Goal: Task Accomplishment & Management: Complete application form

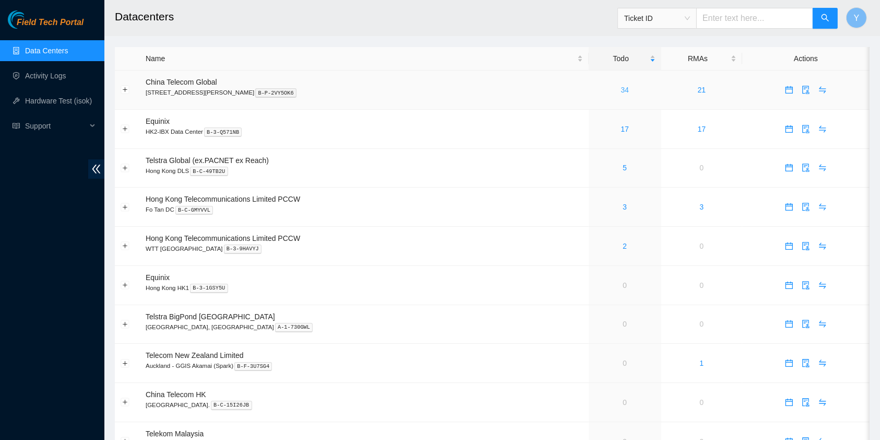
click at [621, 89] on link "34" at bounding box center [625, 90] width 8 height 8
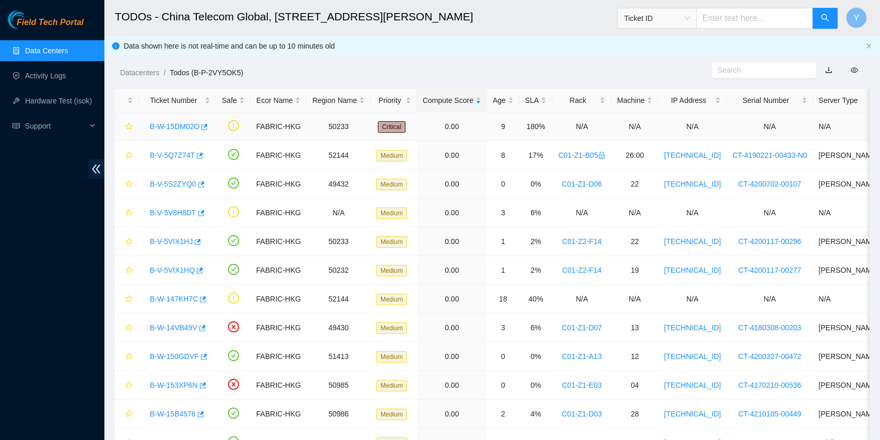
click at [176, 127] on link "B-W-15DM02O" at bounding box center [175, 126] width 50 height 8
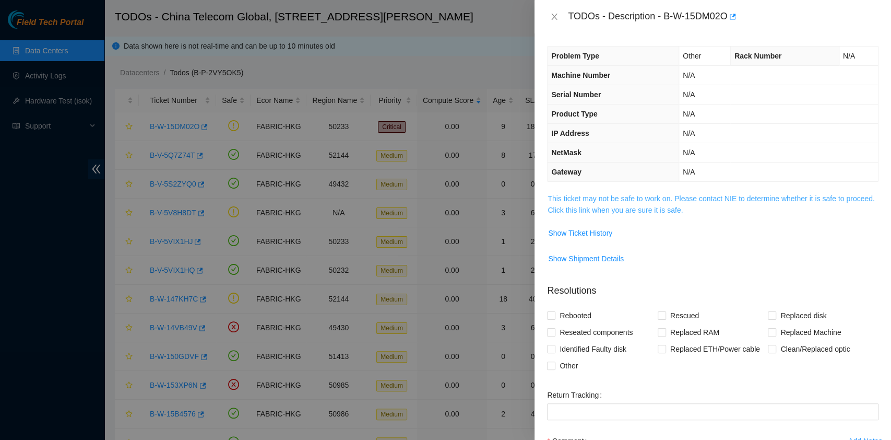
click at [620, 197] on link "This ticket may not be safe to work on. Please contact NIE to determine whether…" at bounding box center [711, 204] width 327 height 20
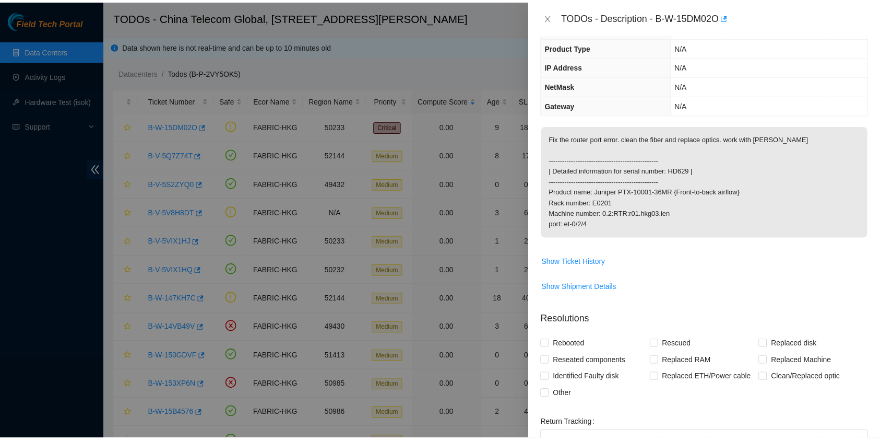
scroll to position [205, 0]
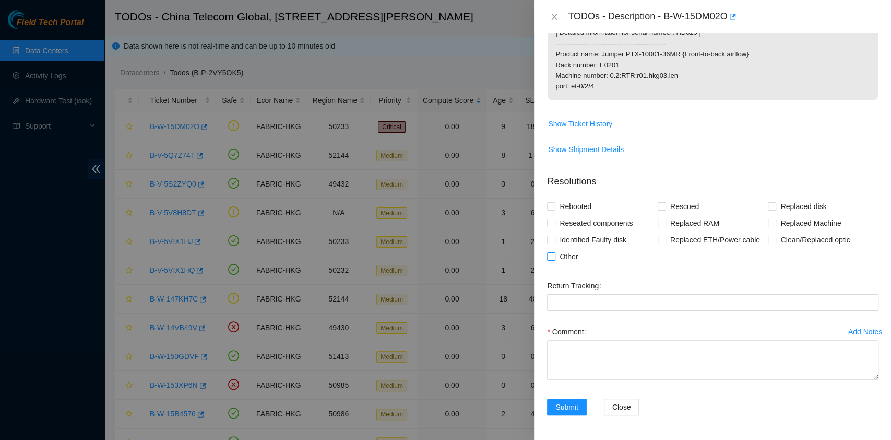
click at [575, 253] on span "Other" at bounding box center [569, 256] width 27 height 17
click at [555, 253] on input "Other" at bounding box center [550, 255] width 7 height 7
checkbox input "true"
click at [601, 335] on div "Comment" at bounding box center [713, 331] width 332 height 17
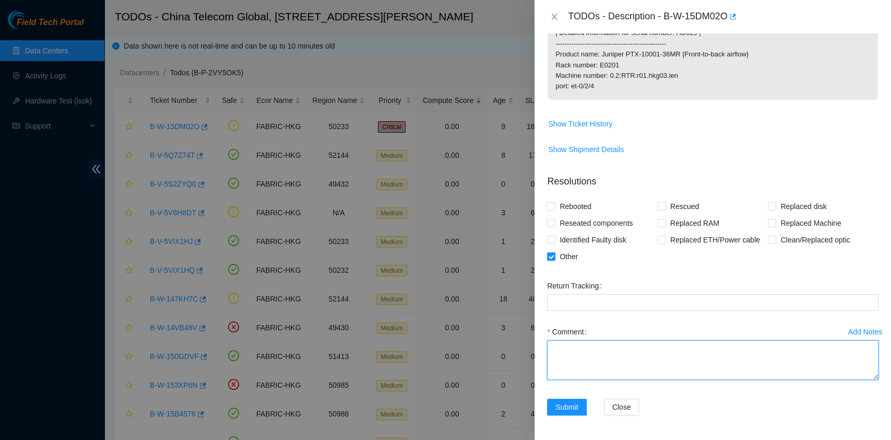
click at [599, 346] on textarea "Comment" at bounding box center [713, 360] width 332 height 40
type textarea "replaced Optics and trouble shoot"
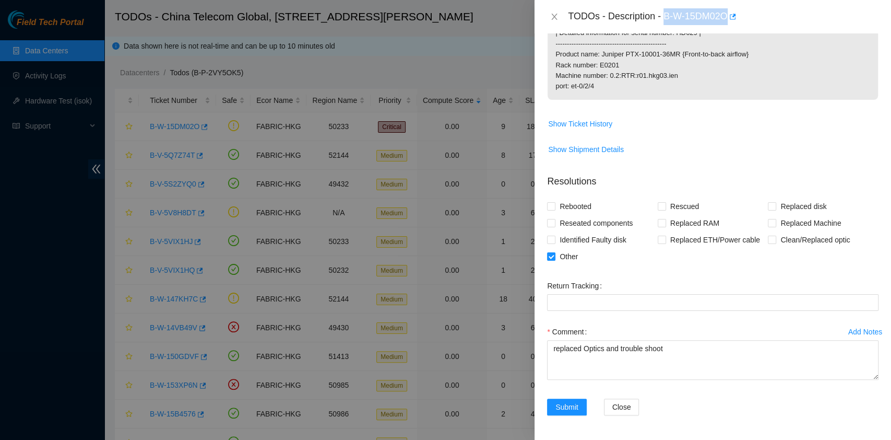
drag, startPoint x: 664, startPoint y: 15, endPoint x: 728, endPoint y: 29, distance: 65.8
click at [728, 29] on div "TODOs - Description - B-W-15DM02O" at bounding box center [713, 16] width 357 height 33
copy div "B-W-15DM02O"
click at [0, 243] on div at bounding box center [445, 220] width 891 height 440
click at [570, 407] on span "Submit" at bounding box center [567, 406] width 23 height 11
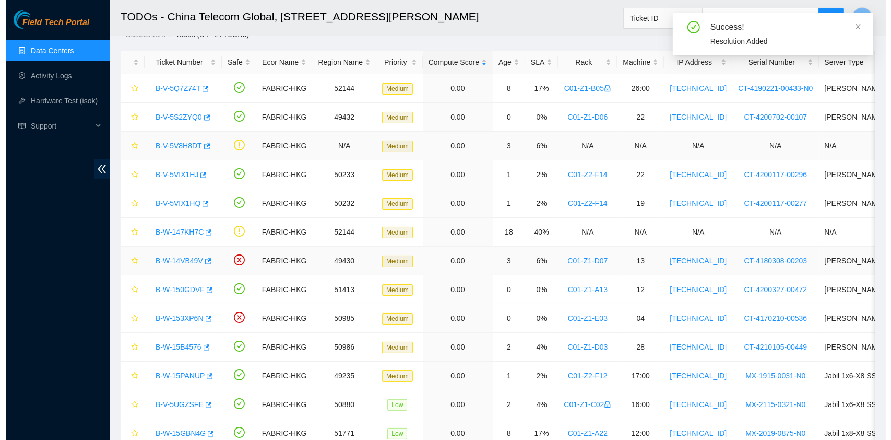
scroll to position [0, 0]
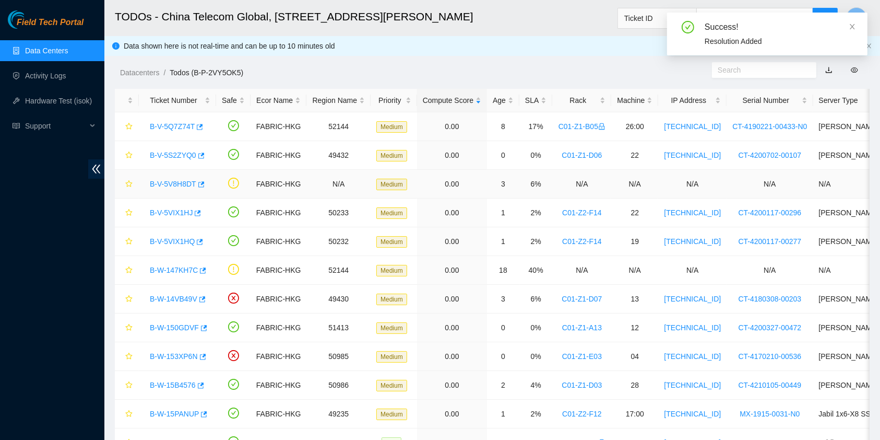
drag, startPoint x: 170, startPoint y: 183, endPoint x: 339, endPoint y: 233, distance: 176.9
click at [171, 183] on link "B-V-5V8H8DT" at bounding box center [173, 184] width 46 height 8
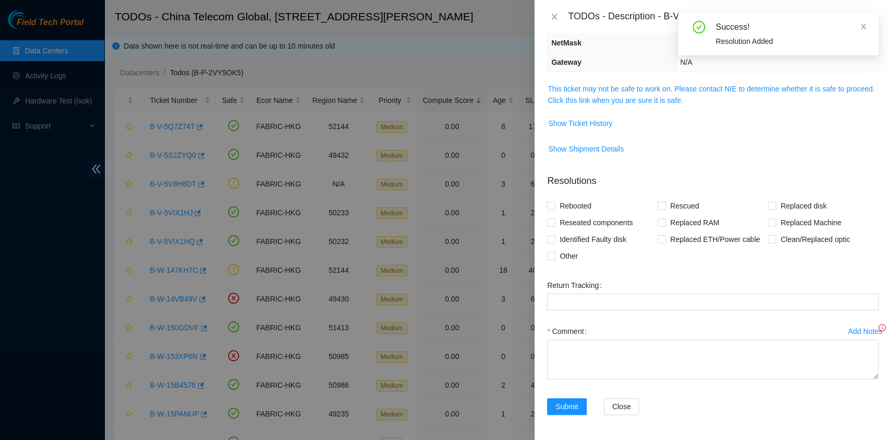
scroll to position [109, 0]
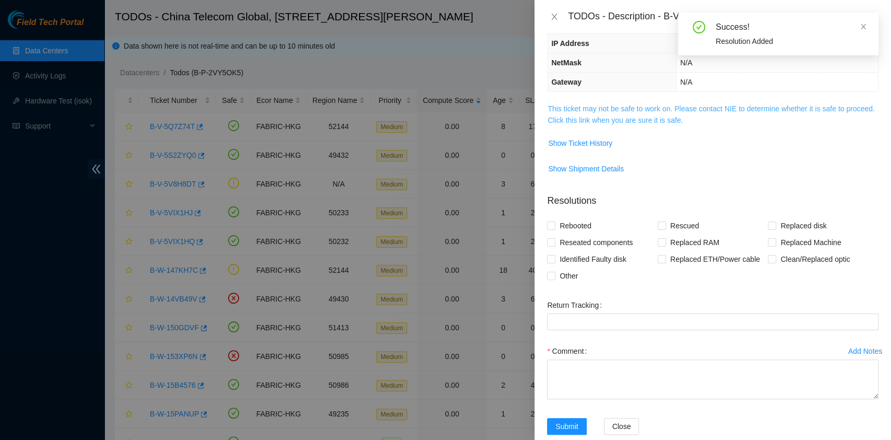
click at [657, 116] on link "This ticket may not be safe to work on. Please contact NIE to determine whether…" at bounding box center [711, 114] width 327 height 20
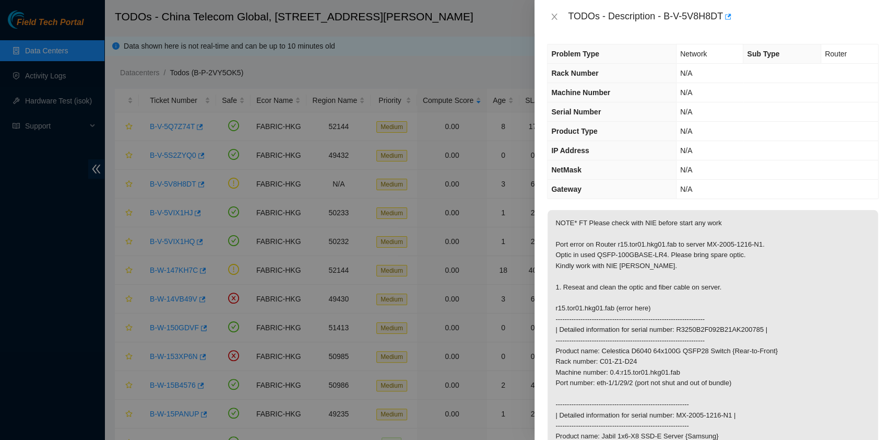
scroll to position [0, 0]
click at [555, 16] on icon "close" at bounding box center [555, 17] width 6 height 6
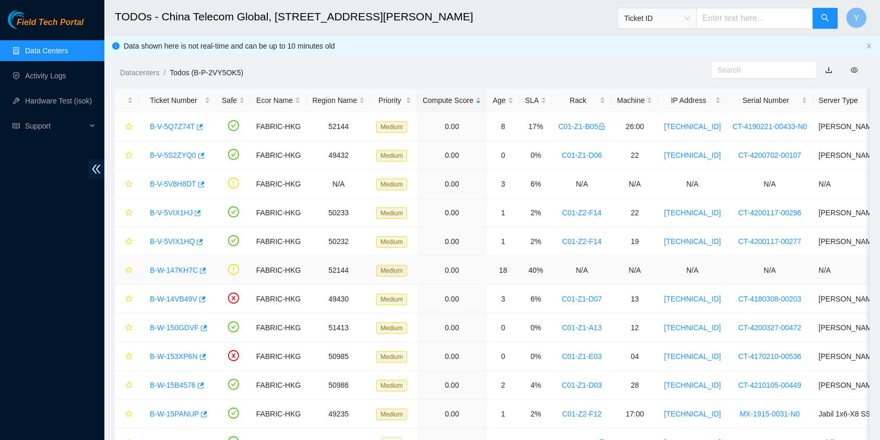
click at [163, 276] on div "B-W-147KH7C" at bounding box center [178, 270] width 66 height 17
drag, startPoint x: 167, startPoint y: 264, endPoint x: 166, endPoint y: 270, distance: 5.8
click at [167, 266] on link "B-W-147KH7C" at bounding box center [174, 270] width 48 height 8
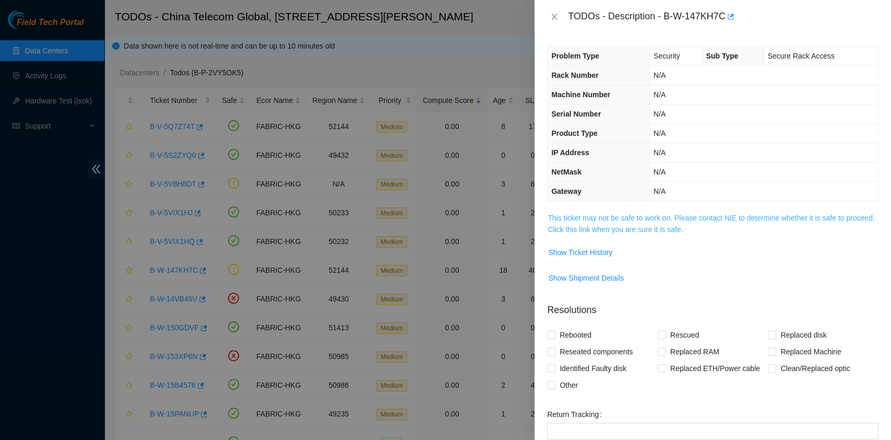
click at [691, 218] on link "This ticket may not be safe to work on. Please contact NIE to determine whether…" at bounding box center [711, 224] width 327 height 20
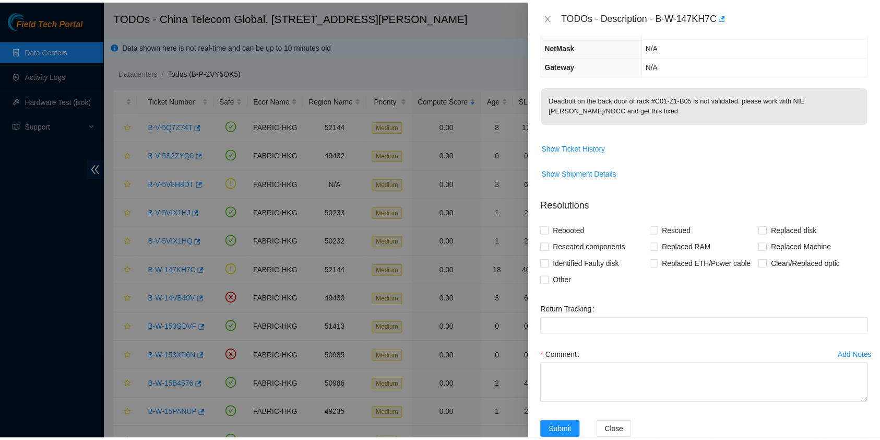
scroll to position [149, 0]
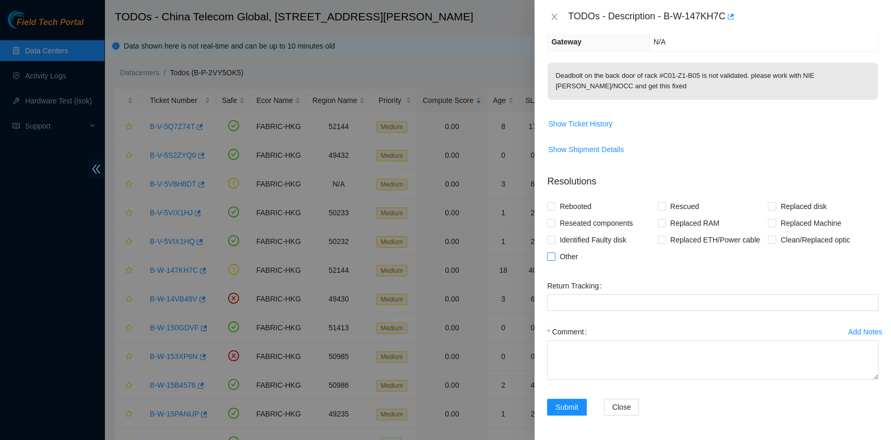
click at [575, 258] on span "Other" at bounding box center [569, 256] width 27 height 17
click at [555, 258] on input "Other" at bounding box center [550, 255] width 7 height 7
checkbox input "true"
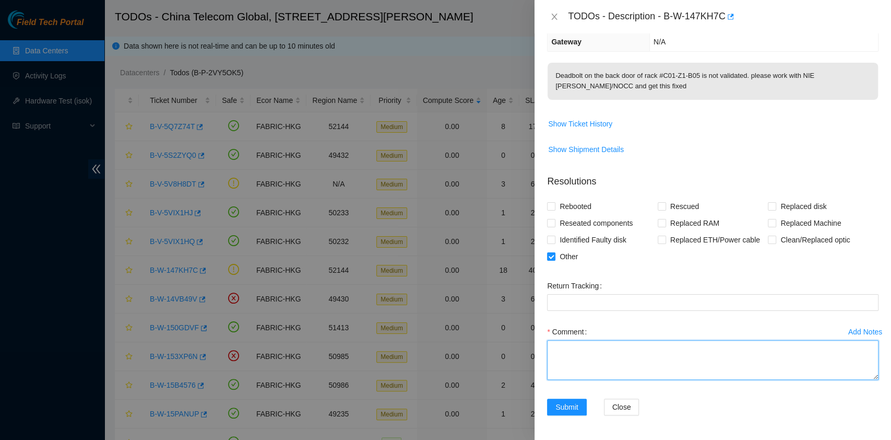
click at [578, 353] on textarea "Comment" at bounding box center [713, 360] width 332 height 40
type textarea "Confirm with Nocc all ok"
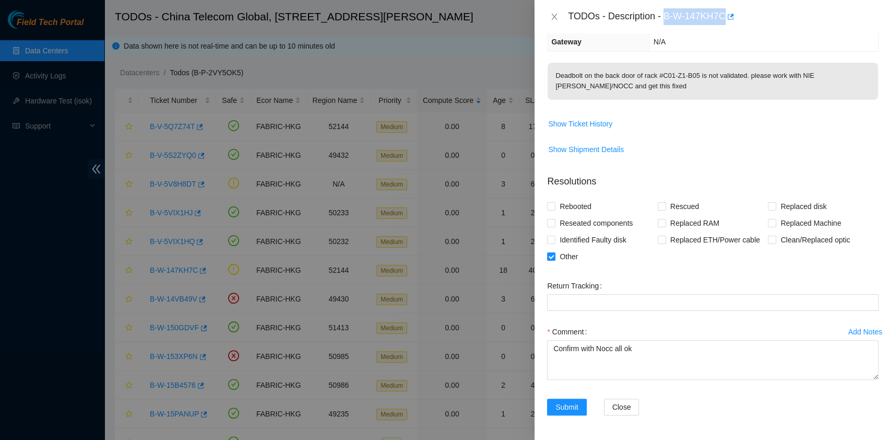
drag, startPoint x: 665, startPoint y: 15, endPoint x: 723, endPoint y: 22, distance: 58.4
click at [723, 22] on div "TODOs - Description - B-W-147KH7C" at bounding box center [723, 16] width 311 height 17
copy div "B-W-147KH7C"
click at [576, 403] on span "Submit" at bounding box center [567, 406] width 23 height 11
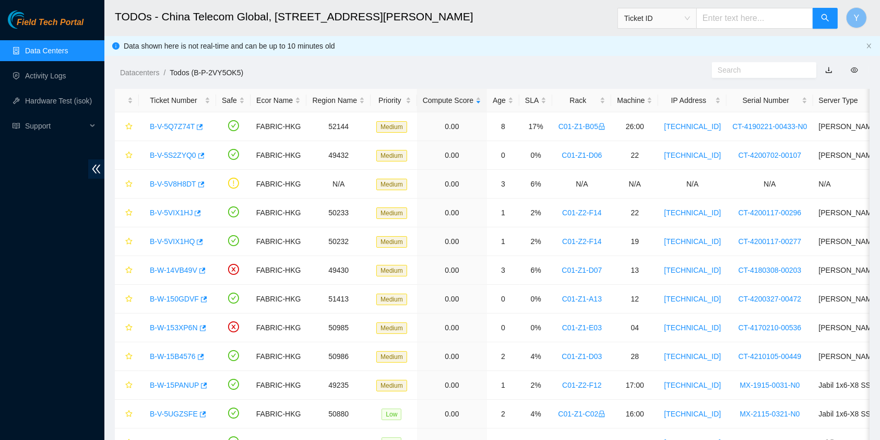
click at [45, 287] on div "Field Tech Portal Data Centers Activity Logs Hardware Test (isok) Support" at bounding box center [52, 224] width 104 height 429
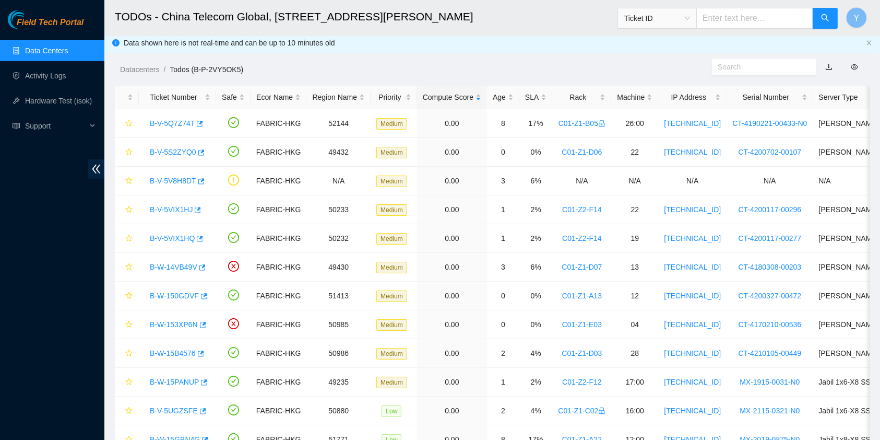
scroll to position [0, 0]
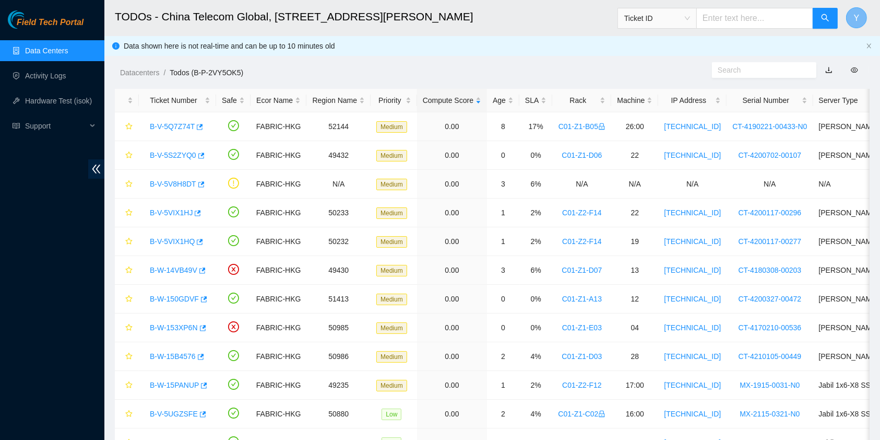
click at [864, 12] on button "Y" at bounding box center [856, 17] width 21 height 21
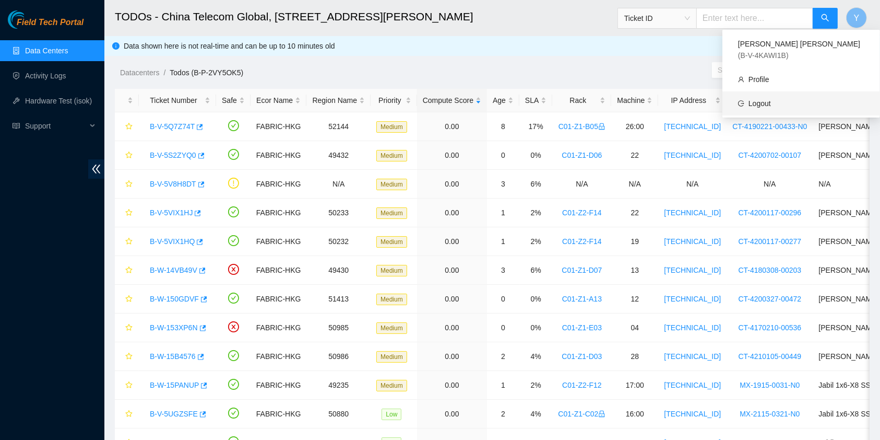
click at [771, 99] on link "Logout" at bounding box center [760, 103] width 22 height 8
